Goal: Information Seeking & Learning: Learn about a topic

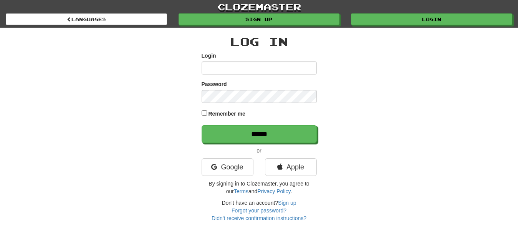
click at [206, 68] on input "Login" at bounding box center [259, 67] width 115 height 13
type input "*********"
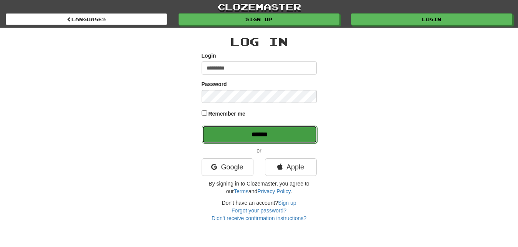
click at [293, 134] on input "******" at bounding box center [259, 135] width 115 height 18
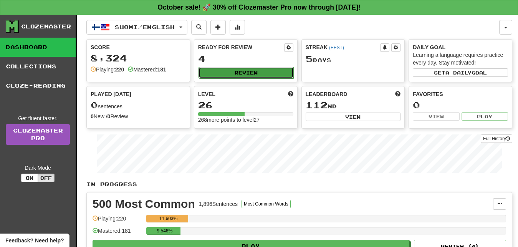
click at [284, 70] on button "Review" at bounding box center [246, 73] width 95 height 12
select select "**"
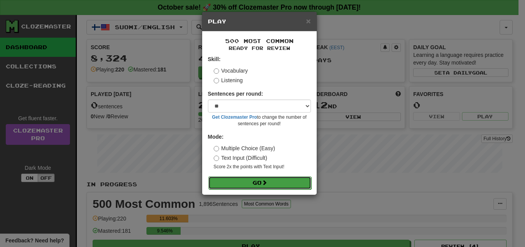
click at [294, 180] on button "Go" at bounding box center [259, 182] width 103 height 13
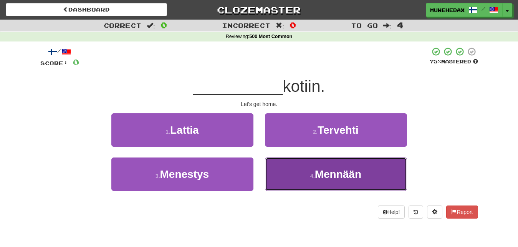
click at [293, 172] on button "4 . [GEOGRAPHIC_DATA]" at bounding box center [336, 173] width 142 height 33
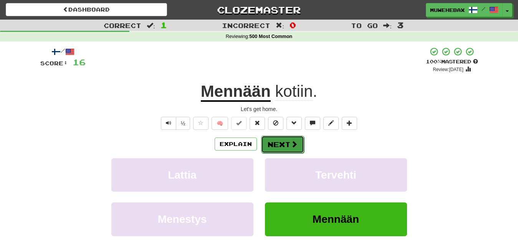
click at [280, 137] on button "Next" at bounding box center [282, 145] width 43 height 18
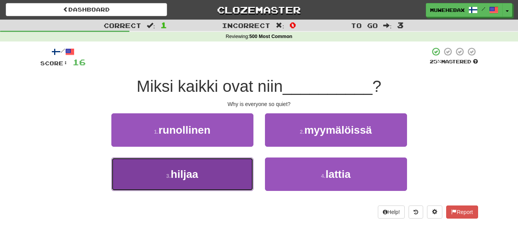
click at [222, 176] on button "3 . hiljaa" at bounding box center [182, 173] width 142 height 33
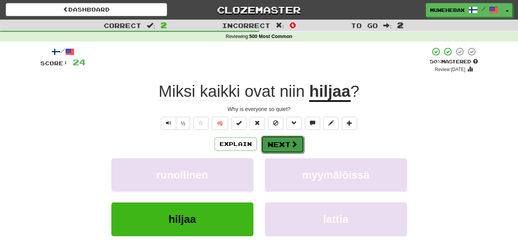
click at [280, 139] on button "Next" at bounding box center [282, 145] width 43 height 18
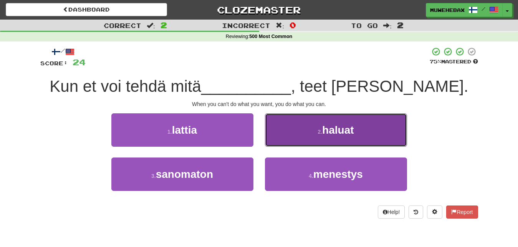
click at [292, 133] on button "2 . haluat" at bounding box center [336, 129] width 142 height 33
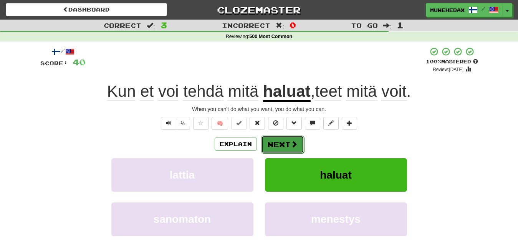
click at [281, 138] on button "Next" at bounding box center [282, 145] width 43 height 18
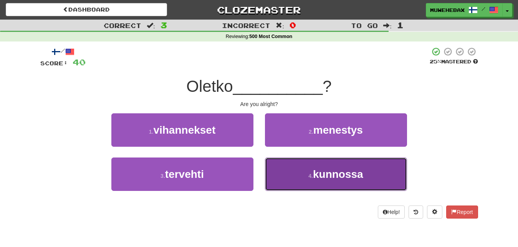
click at [284, 178] on button "4 . kunnossa" at bounding box center [336, 173] width 142 height 33
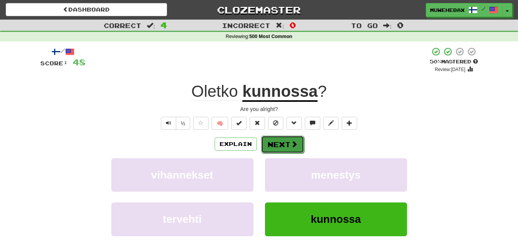
click at [281, 139] on button "Next" at bounding box center [282, 145] width 43 height 18
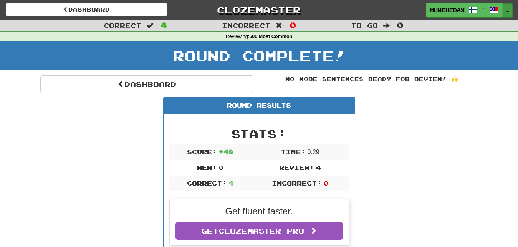
click at [507, 12] on button "Toggle Dropdown" at bounding box center [508, 10] width 10 height 14
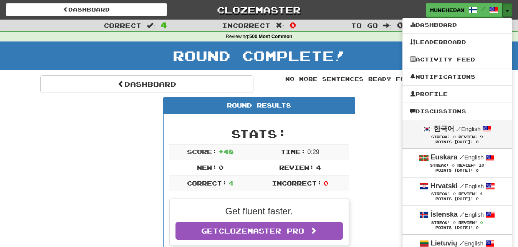
scroll to position [39, 0]
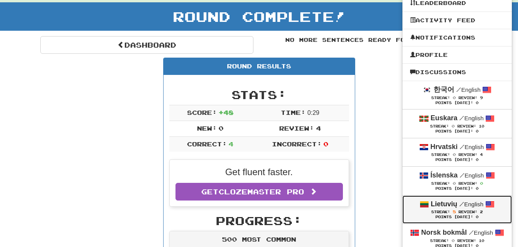
click at [407, 210] on link "Lietuvių / English Streak: 5 Review: 2 Points Today: 0" at bounding box center [457, 210] width 109 height 28
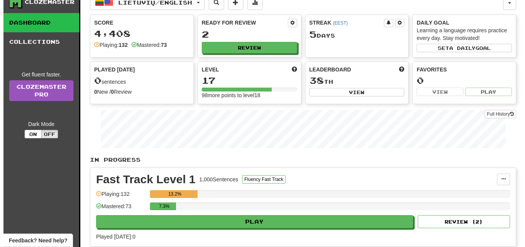
scroll to position [39, 0]
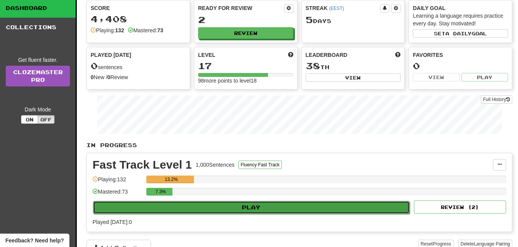
click at [353, 204] on button "Play" at bounding box center [251, 207] width 317 height 13
select select "**"
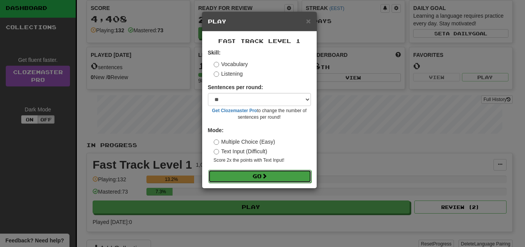
click at [292, 174] on button "Go" at bounding box center [259, 176] width 103 height 13
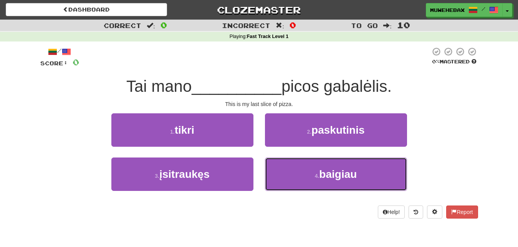
click at [292, 174] on button "4 . baigiau" at bounding box center [336, 173] width 142 height 33
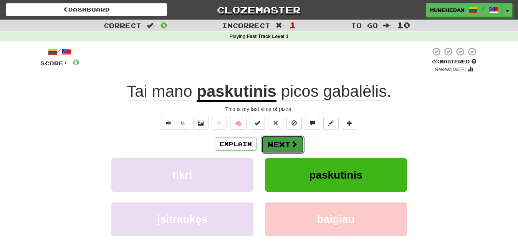
click at [280, 138] on button "Next" at bounding box center [282, 145] width 43 height 18
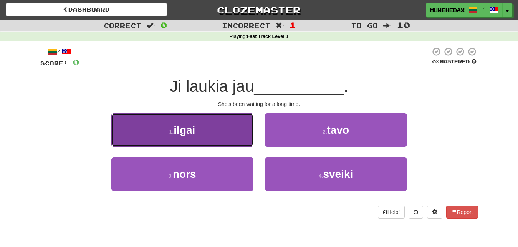
click at [240, 131] on button "1 . ilgai" at bounding box center [182, 129] width 142 height 33
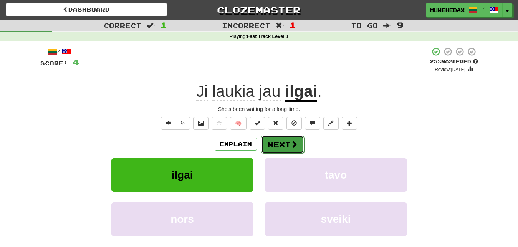
click at [280, 138] on button "Next" at bounding box center [282, 145] width 43 height 18
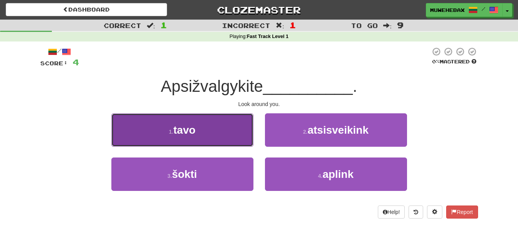
click at [228, 137] on button "1 . tavo" at bounding box center [182, 129] width 142 height 33
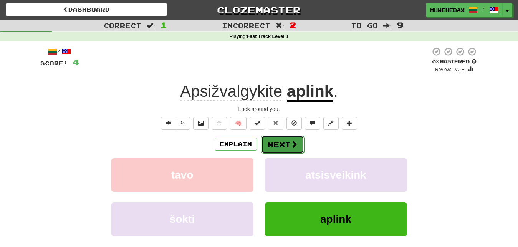
click at [280, 137] on button "Next" at bounding box center [282, 145] width 43 height 18
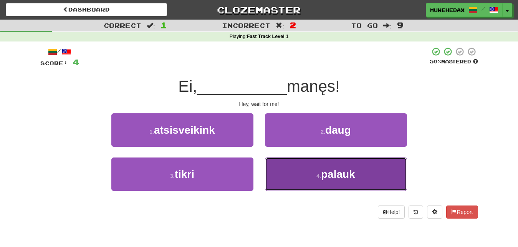
click at [290, 173] on button "4 . palauk" at bounding box center [336, 173] width 142 height 33
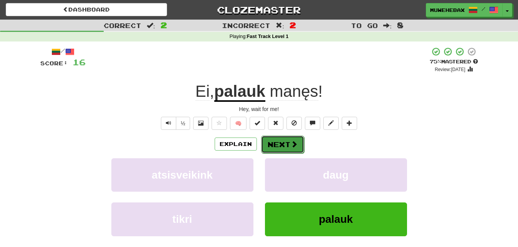
click at [279, 138] on button "Next" at bounding box center [282, 145] width 43 height 18
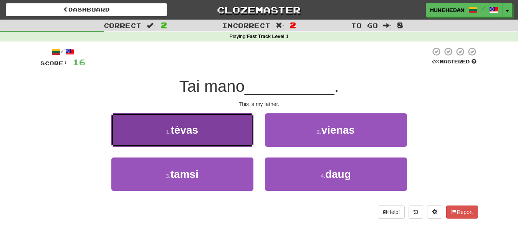
click at [235, 130] on button "1 . tėvas" at bounding box center [182, 129] width 142 height 33
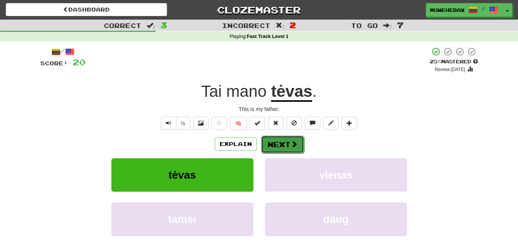
click at [281, 138] on button "Next" at bounding box center [282, 145] width 43 height 18
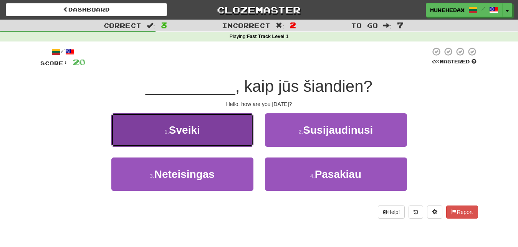
click at [238, 131] on button "1 . Sveiki" at bounding box center [182, 129] width 142 height 33
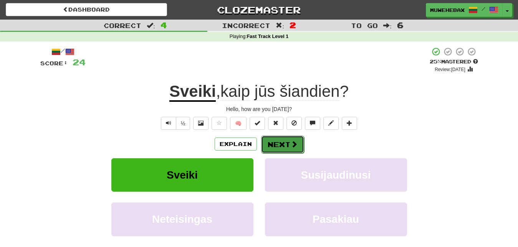
click at [281, 137] on button "Next" at bounding box center [282, 145] width 43 height 18
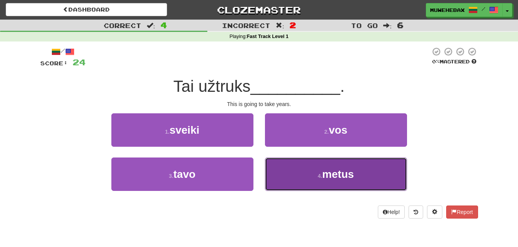
click at [290, 174] on button "4 . metus" at bounding box center [336, 173] width 142 height 33
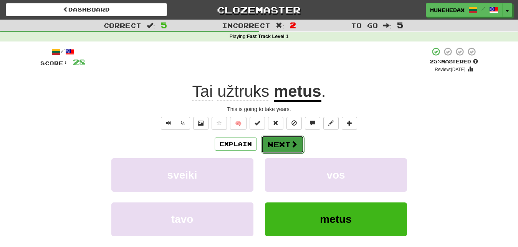
click at [280, 137] on button "Next" at bounding box center [282, 145] width 43 height 18
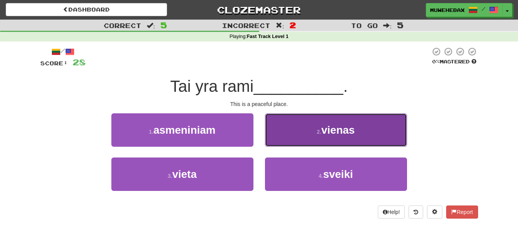
click at [293, 127] on button "2 . vienas" at bounding box center [336, 129] width 142 height 33
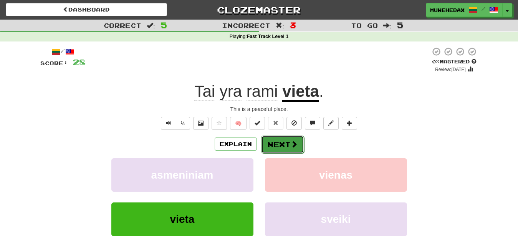
click at [280, 138] on button "Next" at bounding box center [282, 145] width 43 height 18
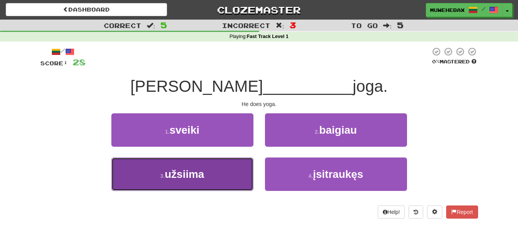
click at [245, 169] on button "3 . užsiima" at bounding box center [182, 173] width 142 height 33
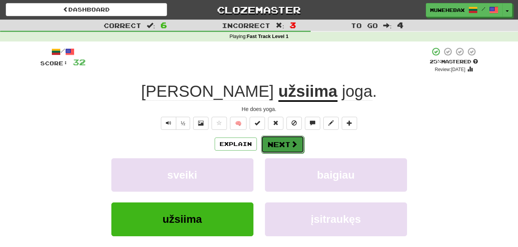
click at [280, 137] on button "Next" at bounding box center [282, 145] width 43 height 18
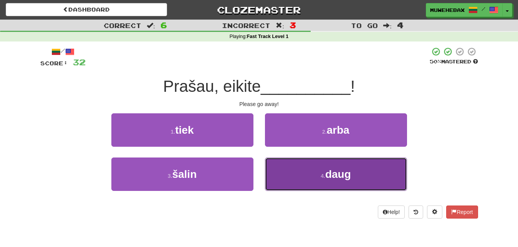
click at [294, 176] on button "4 . daug" at bounding box center [336, 173] width 142 height 33
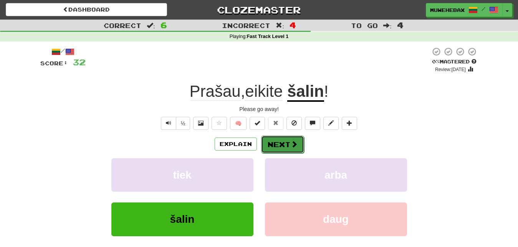
click at [281, 137] on button "Next" at bounding box center [282, 145] width 43 height 18
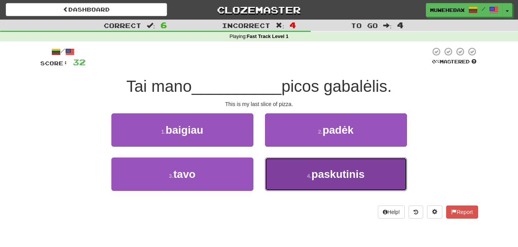
click at [283, 166] on button "4 . paskutinis" at bounding box center [336, 173] width 142 height 33
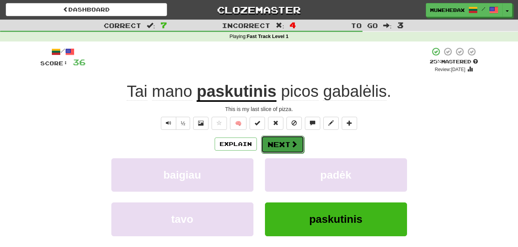
click at [280, 138] on button "Next" at bounding box center [282, 145] width 43 height 18
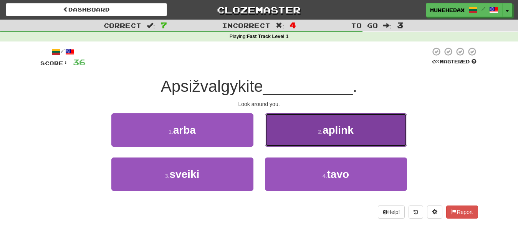
click at [290, 134] on button "2 . aplink" at bounding box center [336, 129] width 142 height 33
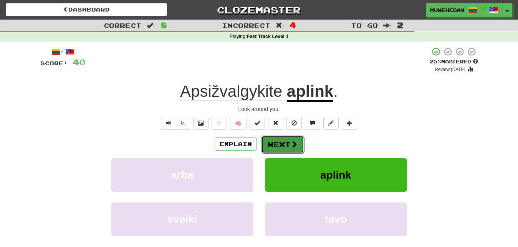
click at [281, 137] on button "Next" at bounding box center [282, 145] width 43 height 18
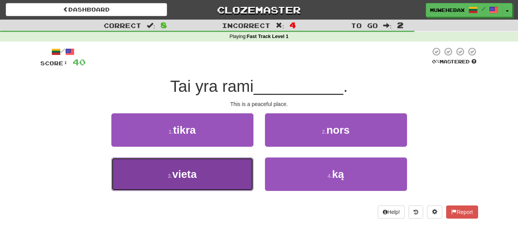
click at [225, 178] on button "3 . vieta" at bounding box center [182, 173] width 142 height 33
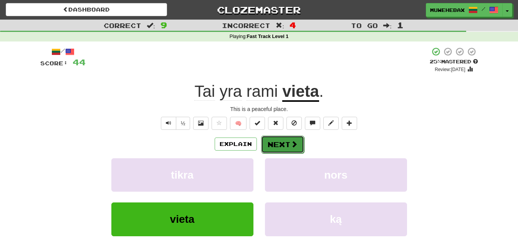
click at [280, 137] on button "Next" at bounding box center [282, 145] width 43 height 18
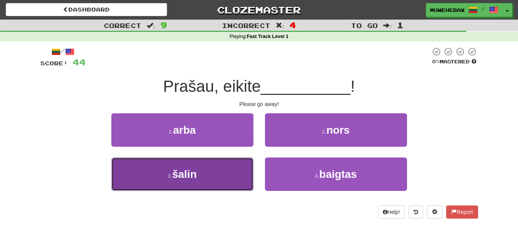
click at [231, 171] on button "3 . šalin" at bounding box center [182, 173] width 142 height 33
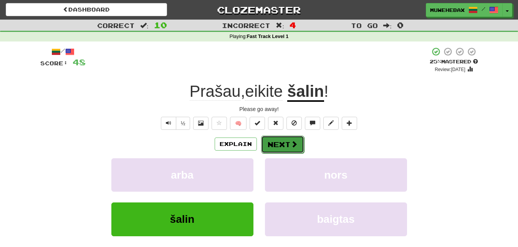
click at [280, 138] on button "Next" at bounding box center [282, 145] width 43 height 18
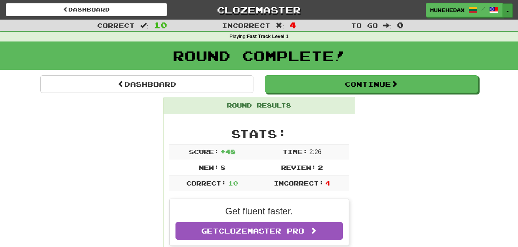
click at [507, 8] on button "Toggle Dropdown" at bounding box center [508, 10] width 10 height 14
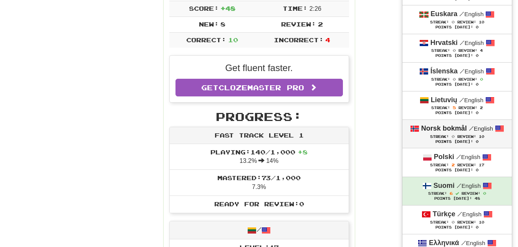
scroll to position [157, 0]
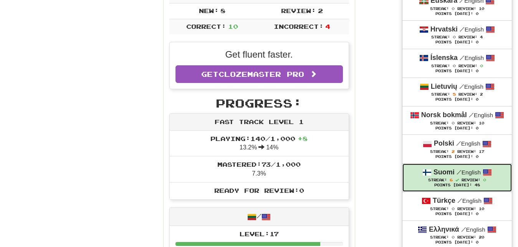
click at [416, 178] on div "Streak: 6 Review: 0" at bounding box center [457, 180] width 94 height 6
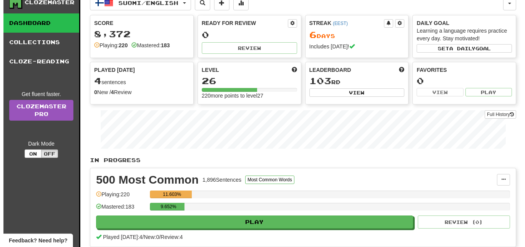
scroll to position [39, 0]
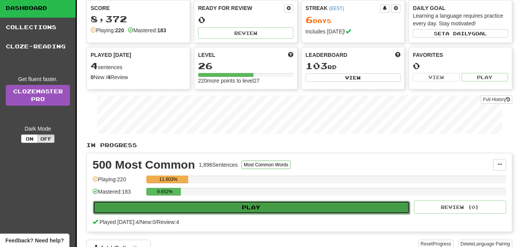
click at [363, 203] on button "Play" at bounding box center [251, 207] width 317 height 13
select select "**"
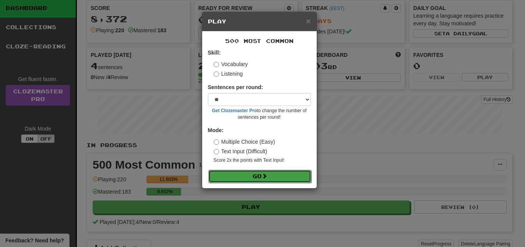
click at [296, 174] on button "Go" at bounding box center [259, 176] width 103 height 13
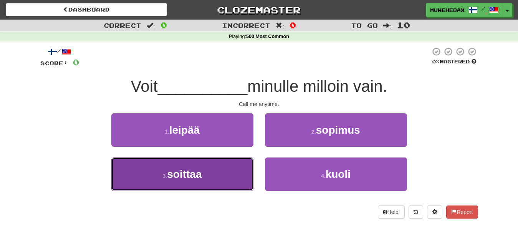
click at [235, 171] on button "3 . soittaa" at bounding box center [182, 173] width 142 height 33
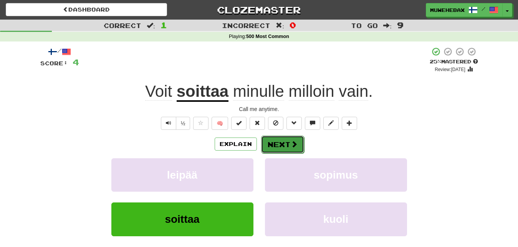
click at [280, 138] on button "Next" at bounding box center [282, 145] width 43 height 18
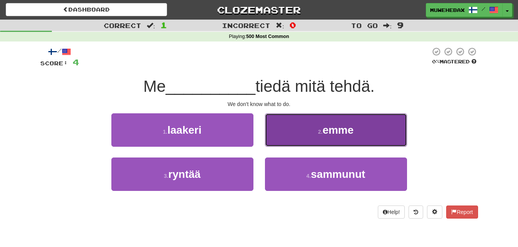
click at [285, 135] on button "2 . emme" at bounding box center [336, 129] width 142 height 33
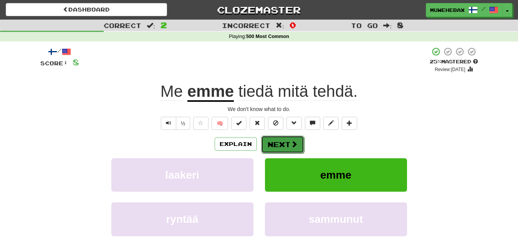
click at [280, 137] on button "Next" at bounding box center [282, 145] width 43 height 18
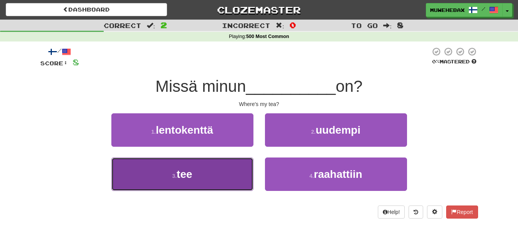
click at [240, 170] on button "3 . tee" at bounding box center [182, 173] width 142 height 33
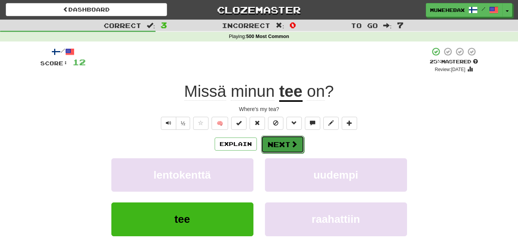
click at [280, 138] on button "Next" at bounding box center [282, 145] width 43 height 18
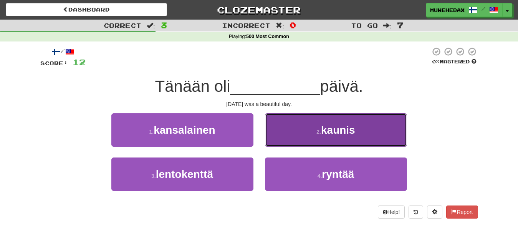
click at [287, 136] on button "2 . kaunis" at bounding box center [336, 129] width 142 height 33
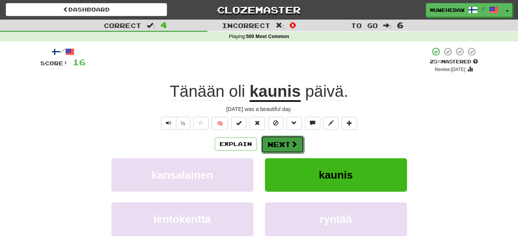
click at [281, 138] on button "Next" at bounding box center [282, 145] width 43 height 18
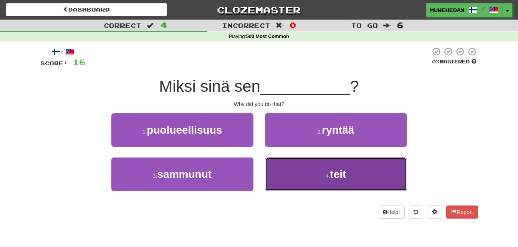
click at [303, 178] on button "4 . teit" at bounding box center [336, 173] width 142 height 33
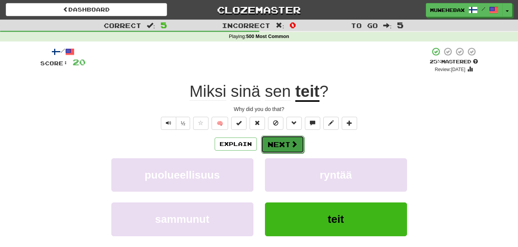
click at [281, 138] on button "Next" at bounding box center [282, 145] width 43 height 18
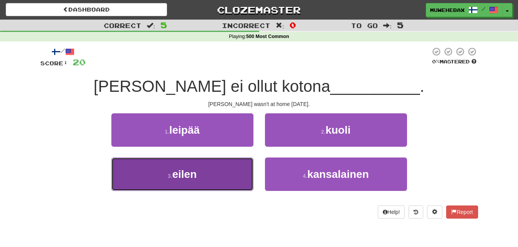
click at [242, 172] on button "3 . eilen" at bounding box center [182, 173] width 142 height 33
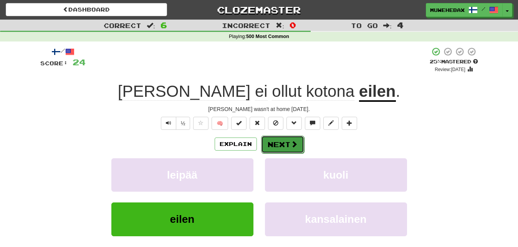
click at [280, 138] on button "Next" at bounding box center [282, 145] width 43 height 18
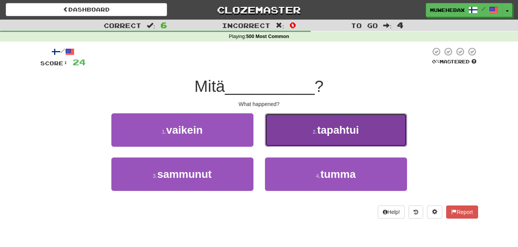
click at [295, 134] on button "2 . tapahtui" at bounding box center [336, 129] width 142 height 33
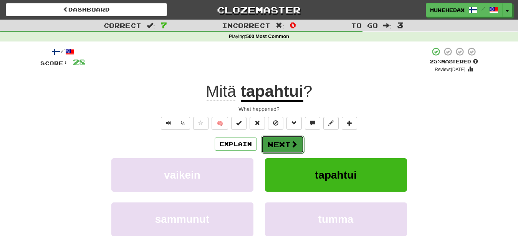
click at [282, 138] on button "Next" at bounding box center [282, 145] width 43 height 18
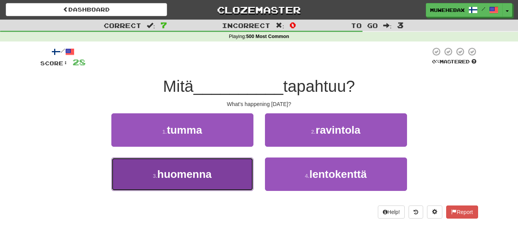
click at [238, 174] on button "3 . huomenna" at bounding box center [182, 173] width 142 height 33
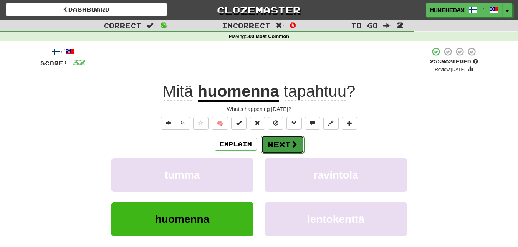
click at [280, 137] on button "Next" at bounding box center [282, 145] width 43 height 18
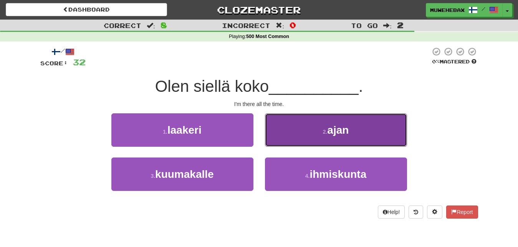
click at [290, 134] on button "2 . ajan" at bounding box center [336, 129] width 142 height 33
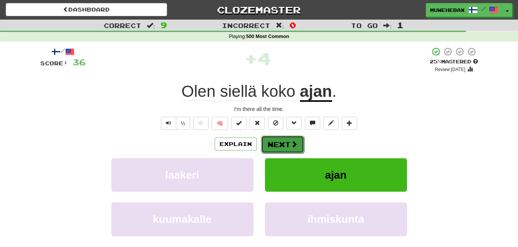
click at [279, 137] on button "Next" at bounding box center [282, 145] width 43 height 18
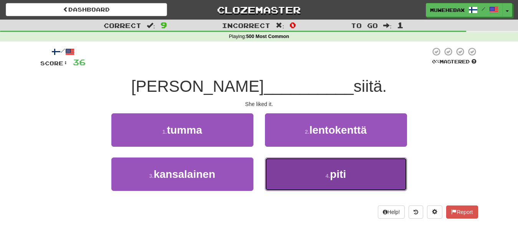
click at [292, 173] on button "4 . piti" at bounding box center [336, 173] width 142 height 33
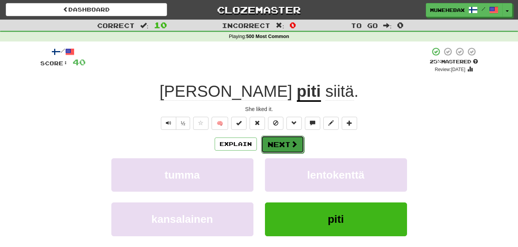
click at [280, 137] on button "Next" at bounding box center [282, 145] width 43 height 18
